Goal: Answer question/provide support: Share knowledge or assist other users

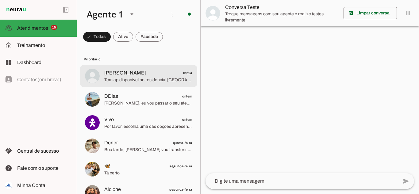
click at [134, 81] on span "Tem ap disponível no residencial [GEOGRAPHIC_DATA] ?" at bounding box center [148, 80] width 88 height 6
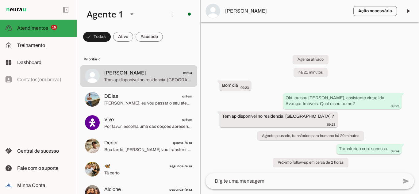
click at [210, 13] on img at bounding box center [212, 11] width 15 height 15
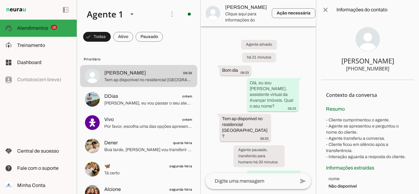
click at [371, 41] on img at bounding box center [367, 39] width 25 height 25
click at [324, 8] on span at bounding box center [325, 9] width 15 height 15
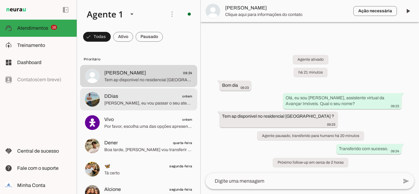
click at [135, 100] on span "[PERSON_NAME], eu vou passar o seu atendimento para um dos nossos corretores!" at bounding box center [148, 103] width 88 height 6
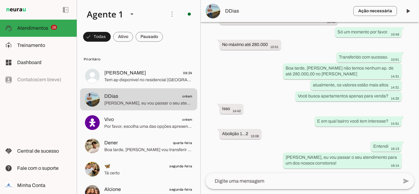
scroll to position [329, 0]
click at [111, 40] on span at bounding box center [97, 36] width 28 height 15
click at [92, 38] on span at bounding box center [94, 36] width 22 height 15
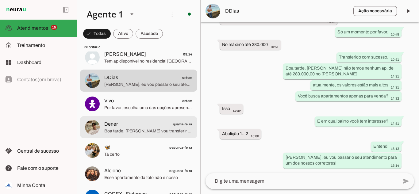
scroll to position [0, 0]
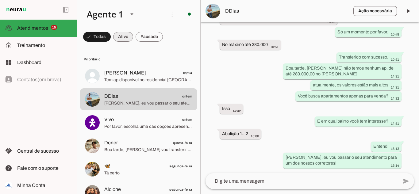
click at [111, 37] on span at bounding box center [97, 36] width 28 height 15
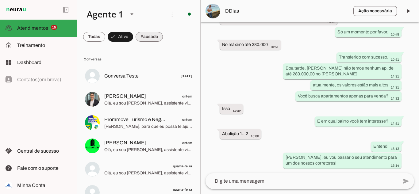
click at [105, 37] on span at bounding box center [94, 36] width 22 height 15
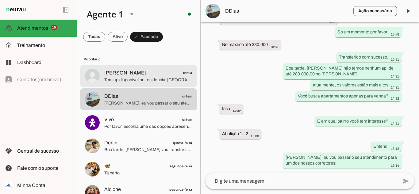
click at [133, 76] on span "[PERSON_NAME]" at bounding box center [125, 72] width 42 height 7
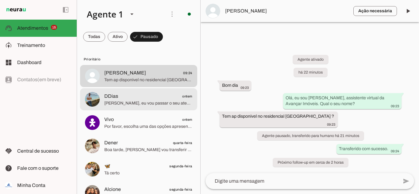
click at [118, 101] on span "[PERSON_NAME], eu vou passar o seu atendimento para um dos nossos corretores!" at bounding box center [148, 103] width 88 height 6
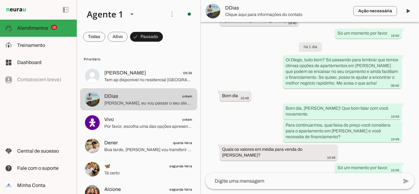
scroll to position [262, 0]
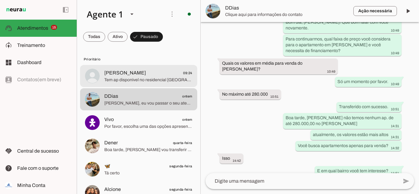
click at [124, 80] on span "Tem ap disponível no residencial [GEOGRAPHIC_DATA] ?" at bounding box center [148, 80] width 88 height 6
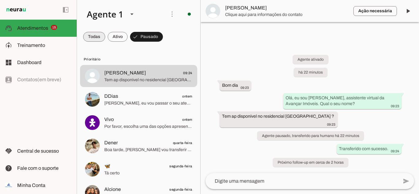
click at [97, 39] on span at bounding box center [94, 36] width 22 height 15
